Goal: Navigation & Orientation: Find specific page/section

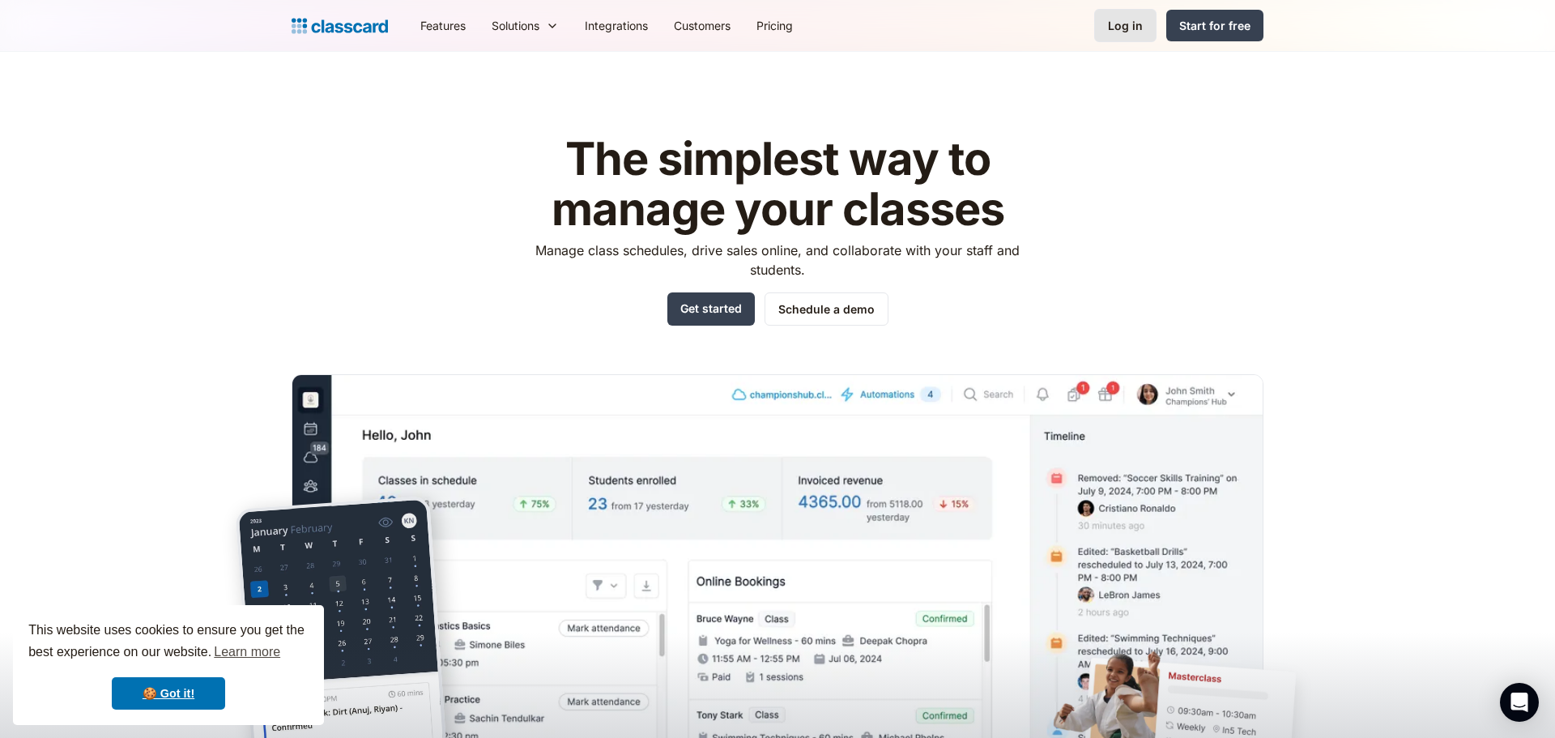
click at [1145, 31] on link "Log in" at bounding box center [1125, 25] width 62 height 33
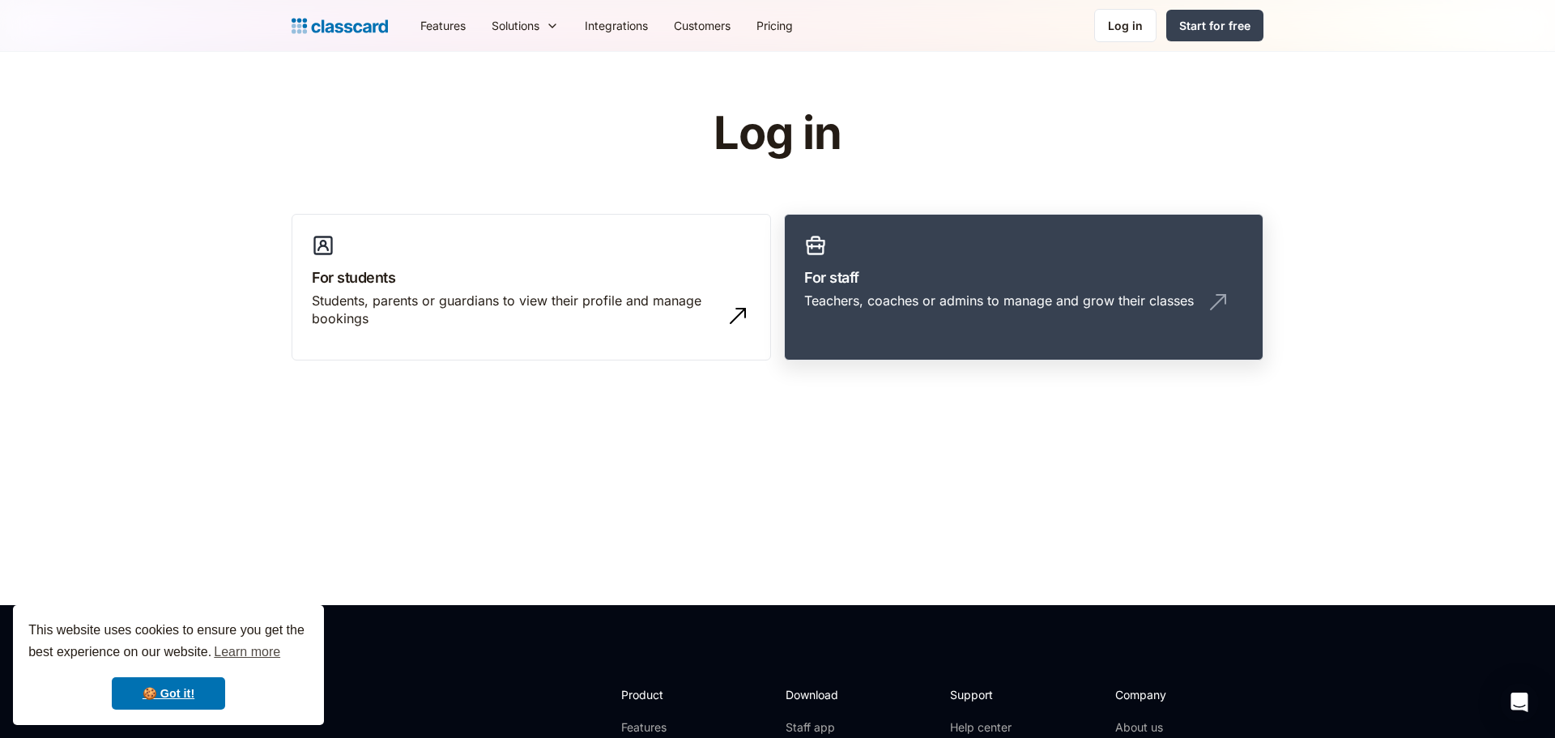
click at [970, 276] on h3 "For staff" at bounding box center [1023, 277] width 439 height 22
